Goal: Find specific page/section: Find specific page/section

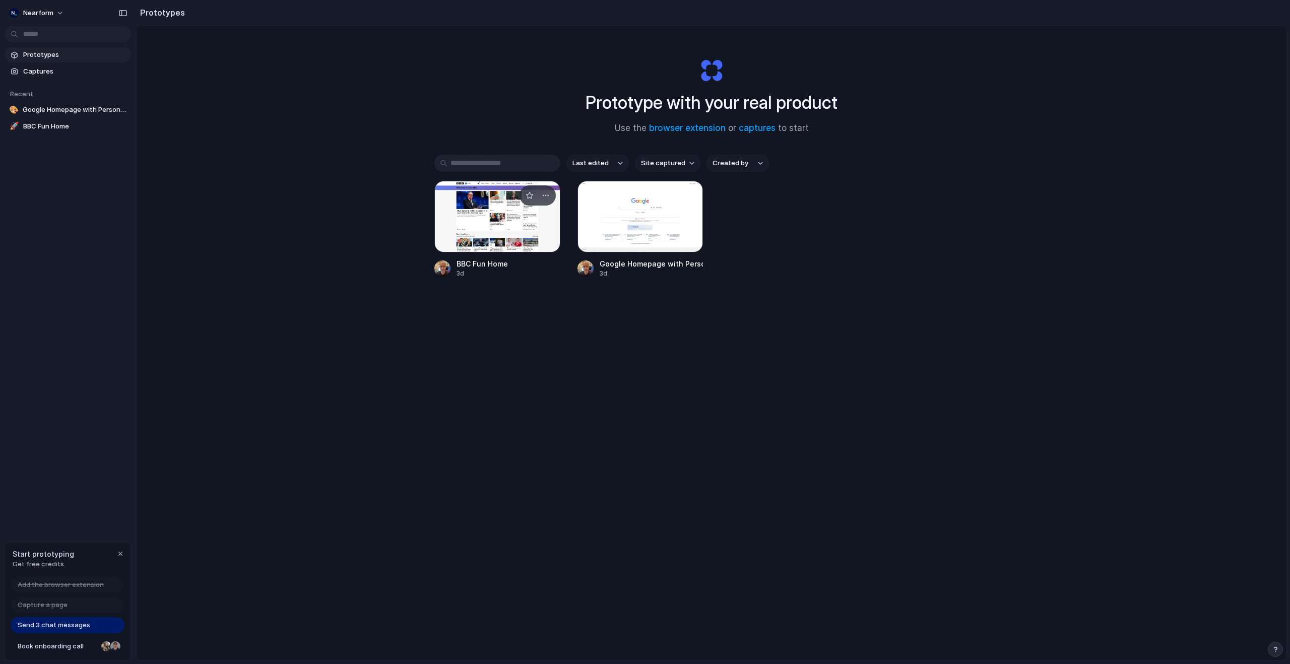
click at [513, 227] on div at bounding box center [497, 217] width 126 height 72
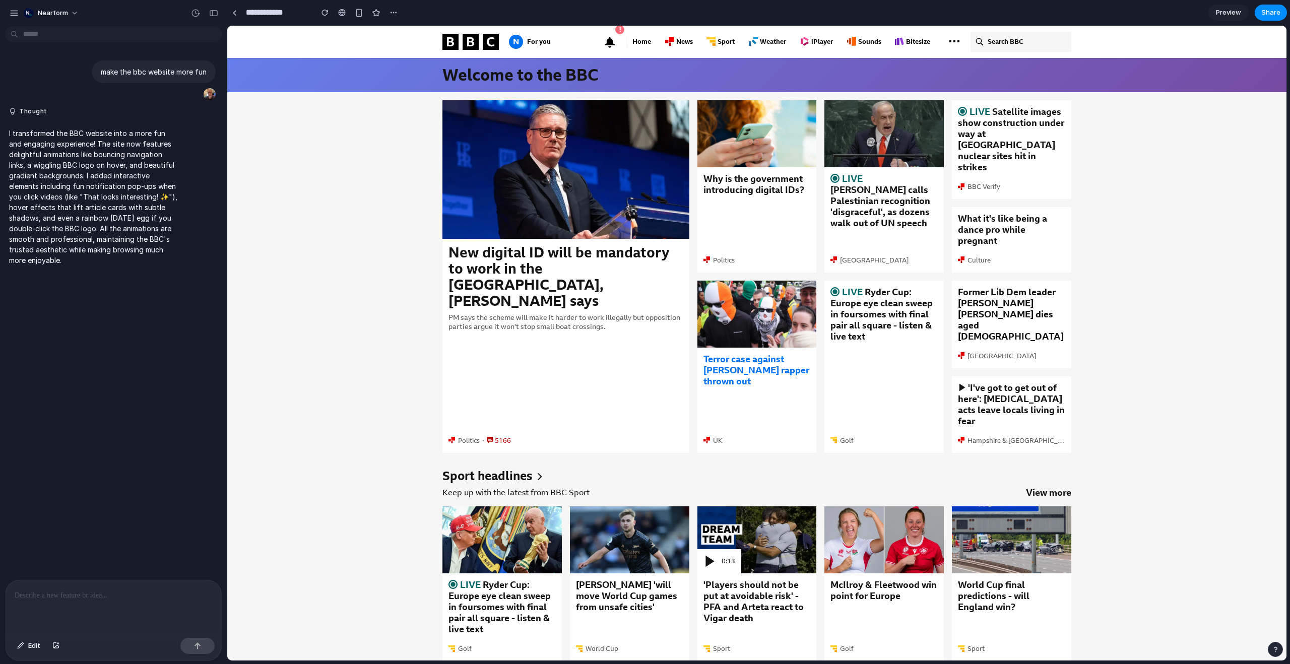
click at [747, 354] on link "Terror case against [PERSON_NAME] rapper thrown out" at bounding box center [757, 370] width 107 height 33
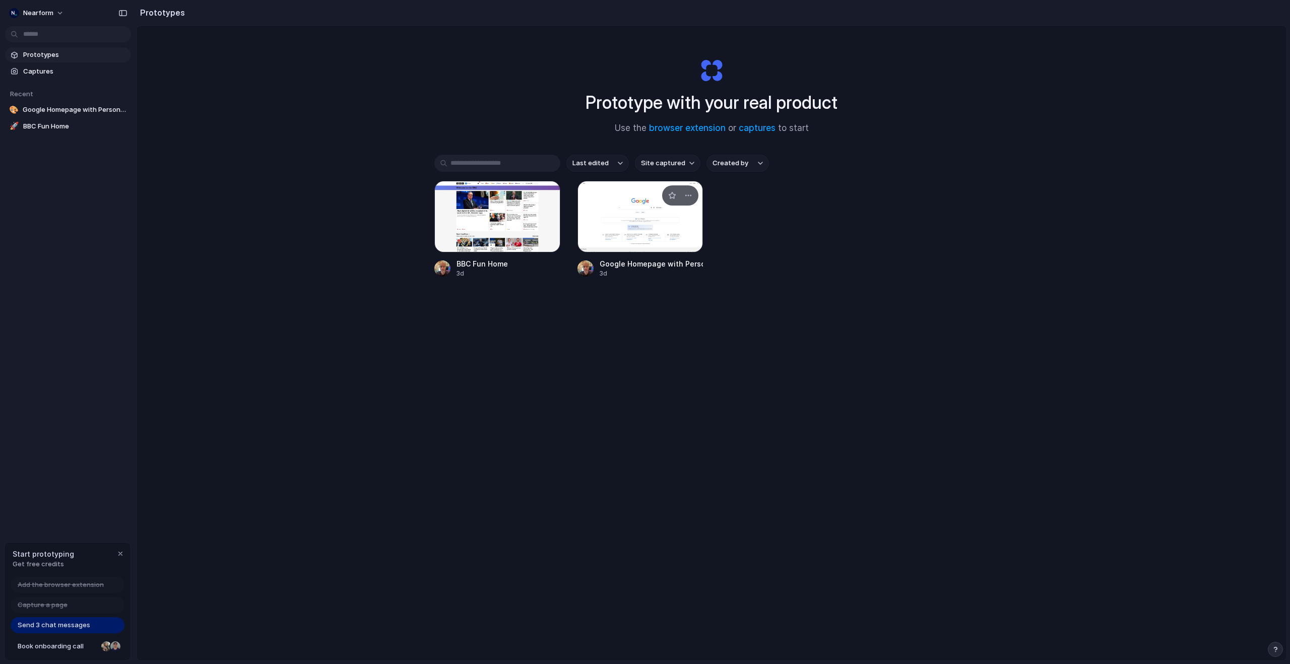
click at [649, 227] on div at bounding box center [641, 217] width 126 height 72
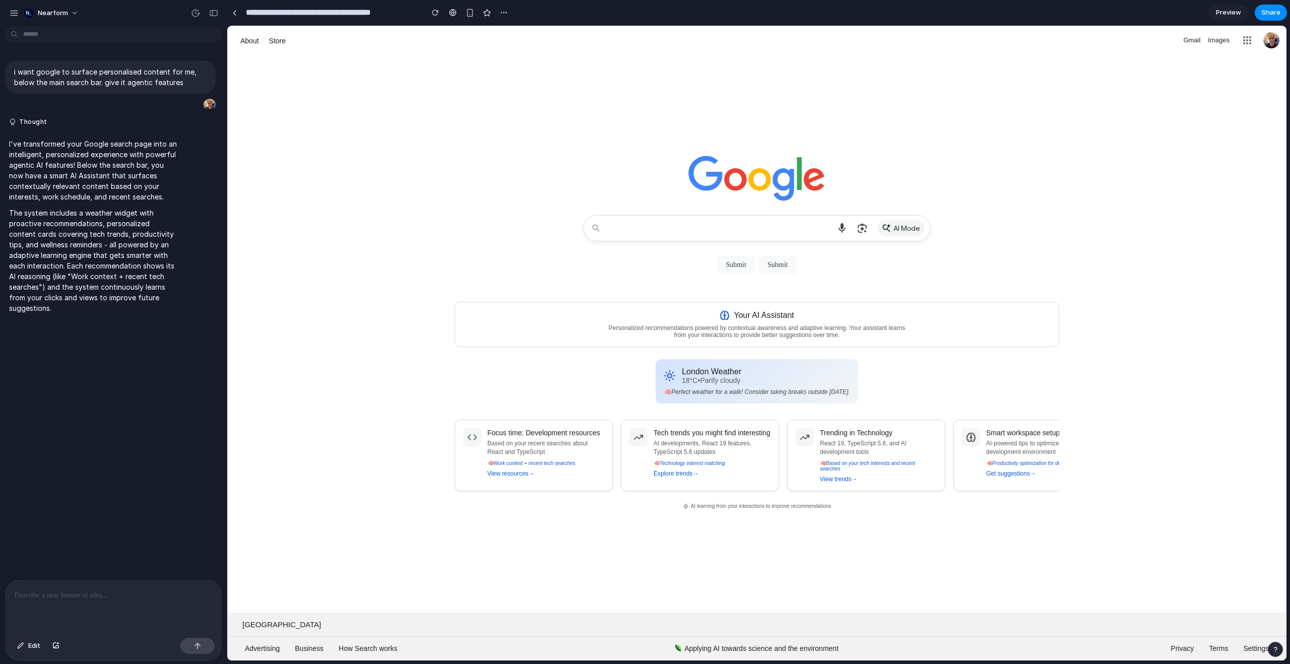
click at [660, 344] on div "Your AI Assistant Personalized recommendations powered by contextual awareness …" at bounding box center [757, 324] width 605 height 45
click at [770, 307] on div "Your AI Assistant Personalized recommendations powered by contextual awareness …" at bounding box center [757, 324] width 605 height 45
click at [735, 399] on div "London Weather 18°C • Partly cloudy 🧠 Perfect weather for a walk! Consider taki…" at bounding box center [757, 381] width 203 height 44
